Goal: Purchase product/service

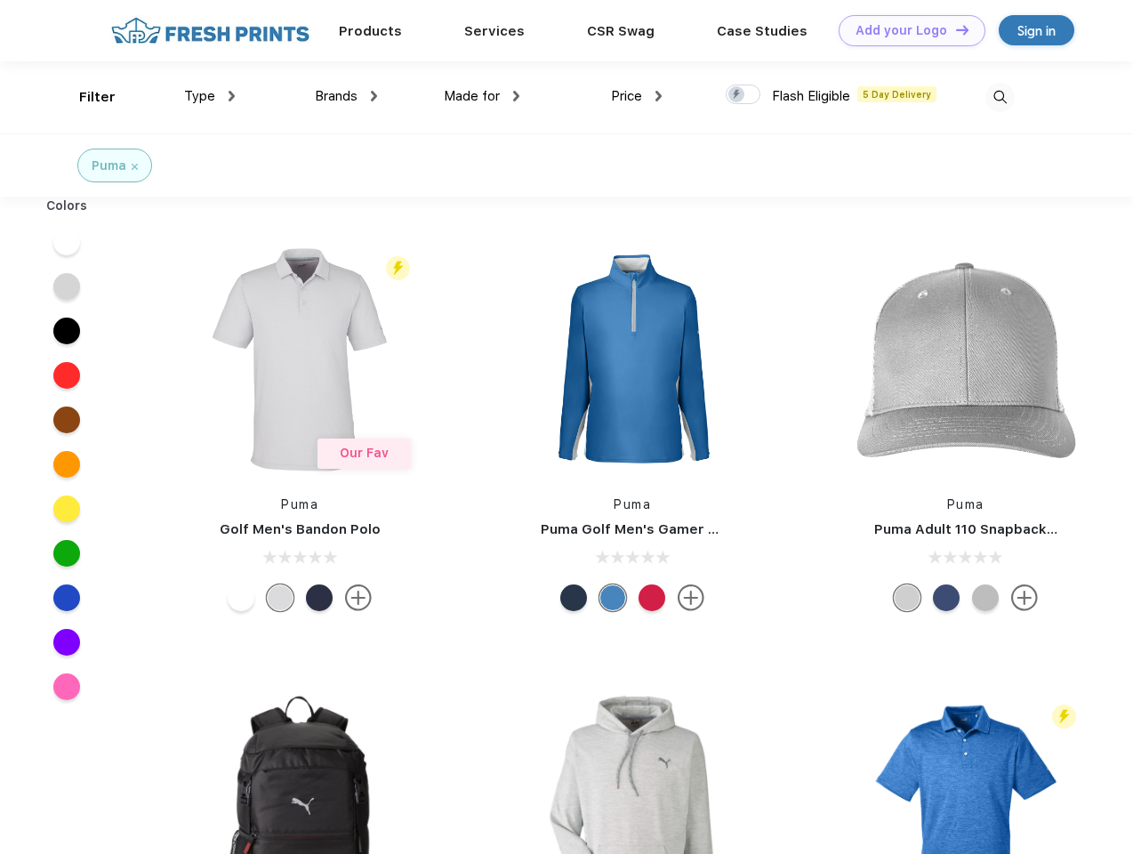
click at [905, 30] on link "Add your Logo Design Tool" at bounding box center [912, 30] width 147 height 31
click at [0, 0] on div "Design Tool" at bounding box center [0, 0] width 0 height 0
click at [954, 29] on link "Add your Logo Design Tool" at bounding box center [912, 30] width 147 height 31
click at [85, 97] on div "Filter" at bounding box center [97, 97] width 36 height 20
click at [210, 96] on span "Type" at bounding box center [199, 96] width 31 height 16
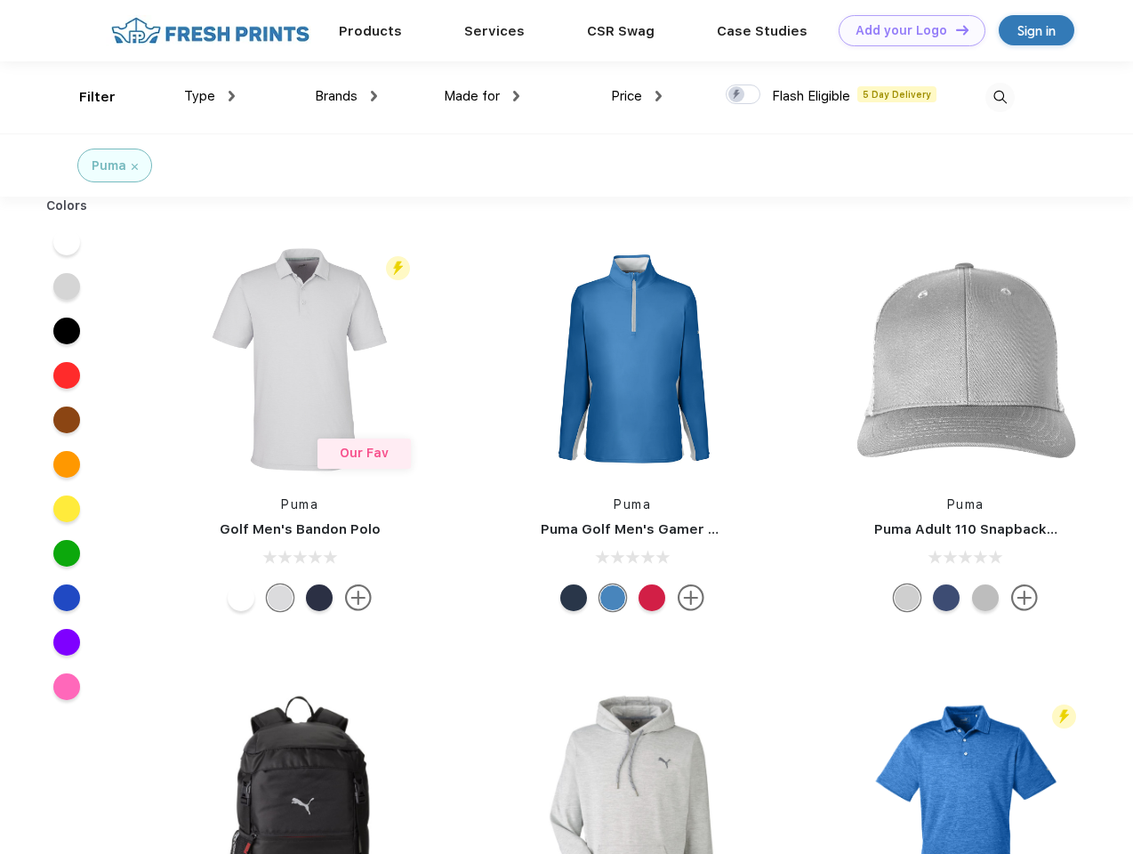
click at [346, 96] on span "Brands" at bounding box center [336, 96] width 43 height 16
click at [482, 96] on span "Made for" at bounding box center [472, 96] width 56 height 16
click at [637, 96] on span "Price" at bounding box center [626, 96] width 31 height 16
click at [744, 95] on div at bounding box center [743, 94] width 35 height 20
click at [737, 95] on input "checkbox" at bounding box center [732, 90] width 12 height 12
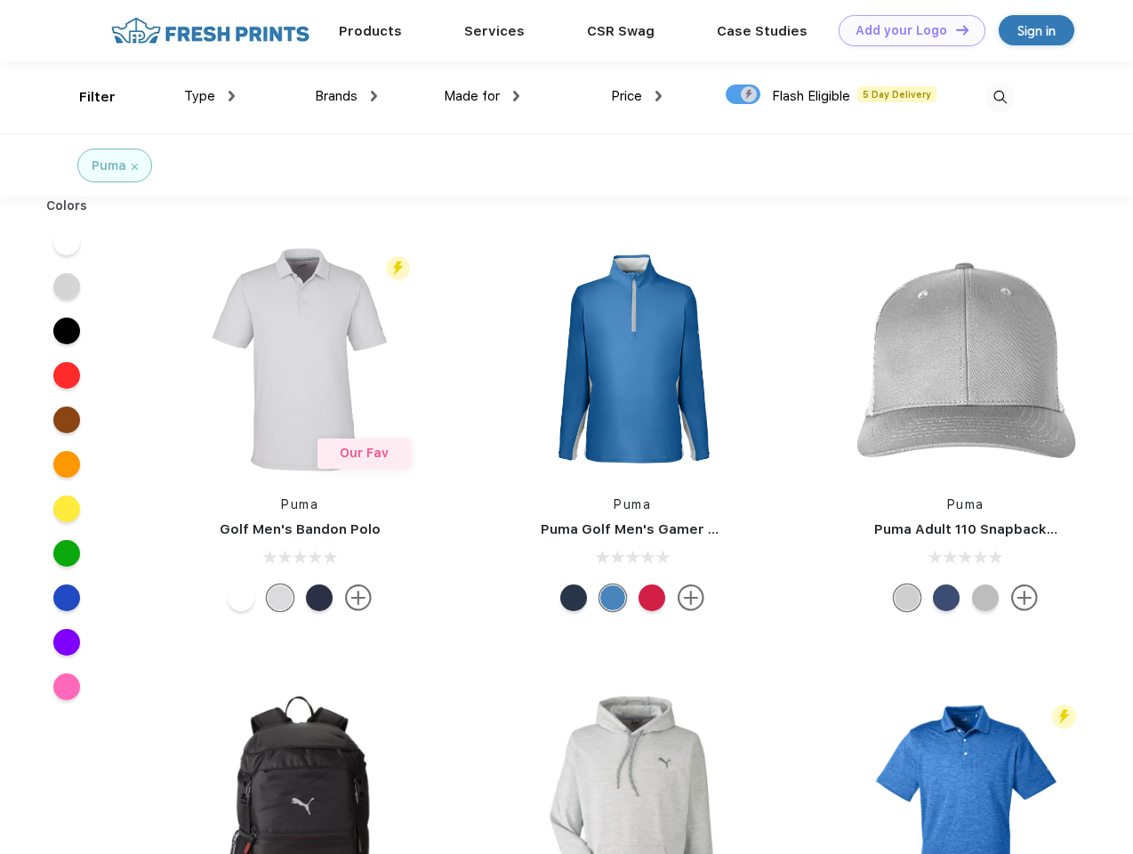
click at [1000, 97] on img at bounding box center [1000, 97] width 29 height 29
